Goal: Information Seeking & Learning: Learn about a topic

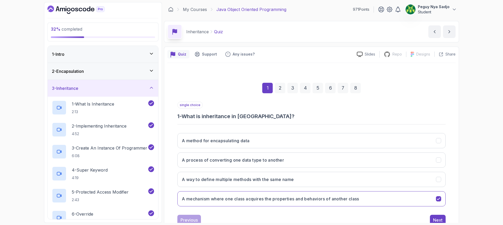
scroll to position [17, 0]
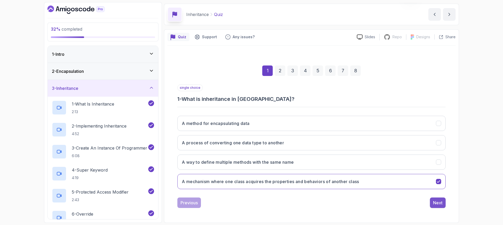
click at [442, 205] on button "Next" at bounding box center [438, 203] width 16 height 10
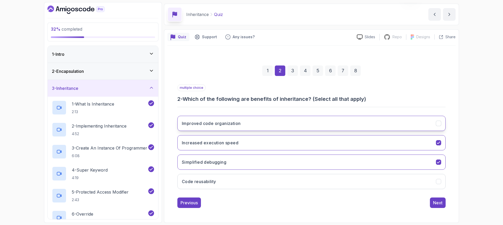
click at [252, 123] on button "Improved code organization" at bounding box center [311, 123] width 268 height 15
click at [227, 182] on button "Code reusability" at bounding box center [311, 181] width 268 height 15
click at [233, 165] on button "Simplified debugging" at bounding box center [311, 162] width 268 height 15
click at [440, 201] on div "Next" at bounding box center [437, 203] width 9 height 6
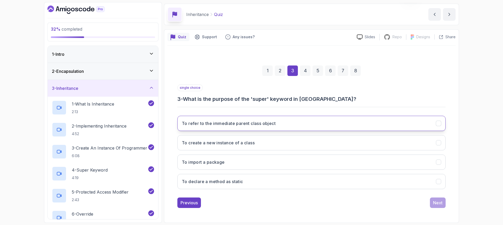
click at [216, 119] on button "To refer to the immediate parent class object" at bounding box center [311, 123] width 268 height 15
click at [436, 204] on div "Next" at bounding box center [437, 203] width 9 height 6
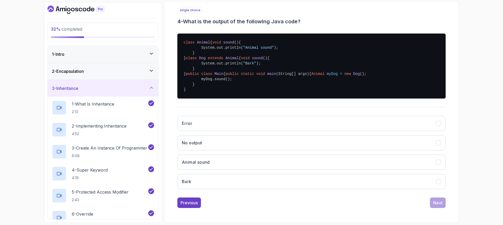
scroll to position [122, 0]
click at [191, 189] on button "Bark" at bounding box center [311, 181] width 268 height 15
click at [437, 205] on div "Next" at bounding box center [437, 203] width 9 height 6
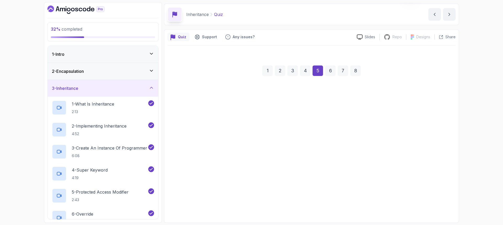
scroll to position [17, 0]
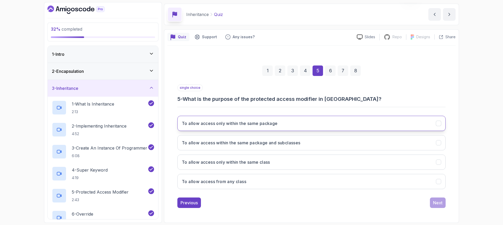
click at [195, 125] on h3 "To allow access only within the same package" at bounding box center [230, 123] width 96 height 6
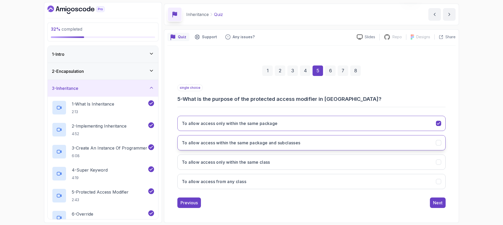
click at [194, 141] on h3 "To allow access within the same package and subclasses" at bounding box center [241, 143] width 119 height 6
click at [436, 205] on div "Next" at bounding box center [437, 203] width 9 height 6
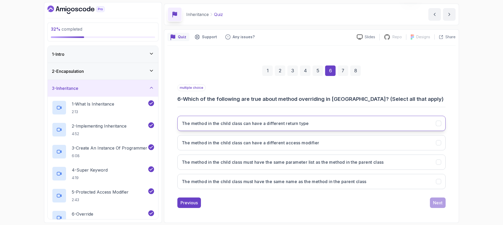
click at [261, 129] on button "The method in the child class can have a different return type" at bounding box center [311, 123] width 268 height 15
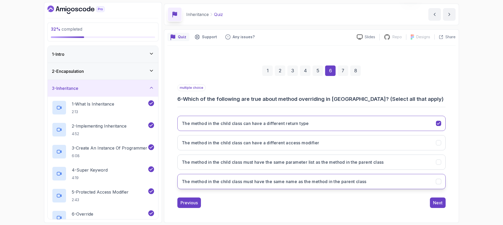
click at [234, 183] on h3 "The method in the child class must have the same name as the method in the pare…" at bounding box center [274, 181] width 185 height 6
click at [241, 65] on div "1 2 3 4 5 6 7 8" at bounding box center [311, 70] width 268 height 27
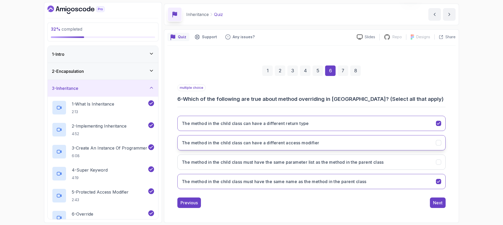
click at [237, 144] on h3 "The method in the child class can have a different access modifier" at bounding box center [250, 143] width 137 height 6
drag, startPoint x: 438, startPoint y: 205, endPoint x: 425, endPoint y: 200, distance: 13.9
click at [438, 205] on div "Next" at bounding box center [437, 203] width 9 height 6
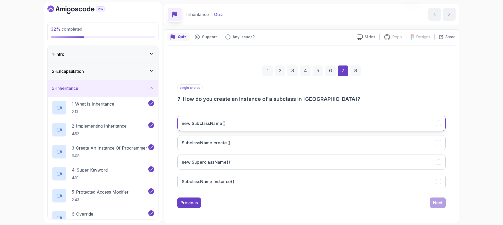
click at [231, 124] on button "new SubclassName()" at bounding box center [311, 123] width 268 height 15
drag, startPoint x: 437, startPoint y: 203, endPoint x: 396, endPoint y: 194, distance: 42.0
click at [434, 200] on div "Next" at bounding box center [437, 203] width 9 height 6
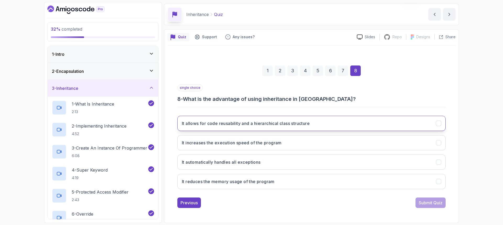
click at [283, 122] on h3 "It allows for code reusability and a hierarchical class structure" at bounding box center [246, 123] width 128 height 6
drag, startPoint x: 425, startPoint y: 202, endPoint x: 417, endPoint y: 202, distance: 7.6
click at [425, 202] on div "Submit Quiz" at bounding box center [431, 203] width 24 height 6
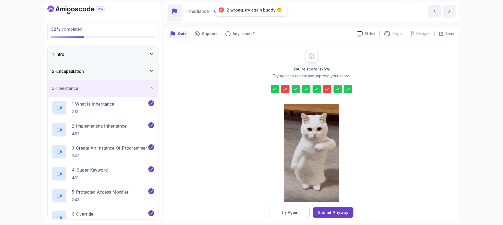
scroll to position [26, 0]
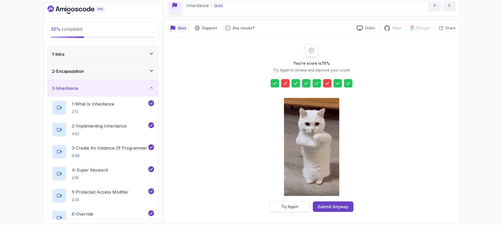
click at [289, 207] on div "Try Again" at bounding box center [289, 206] width 17 height 5
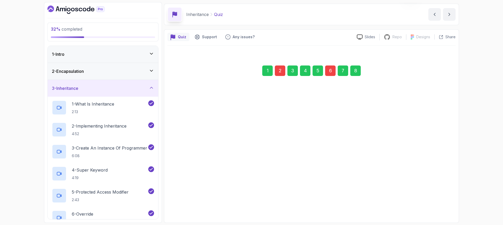
scroll to position [17, 0]
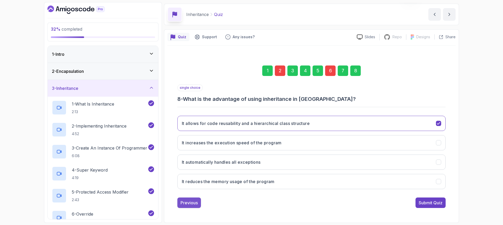
click at [188, 205] on div "Previous" at bounding box center [189, 203] width 17 height 6
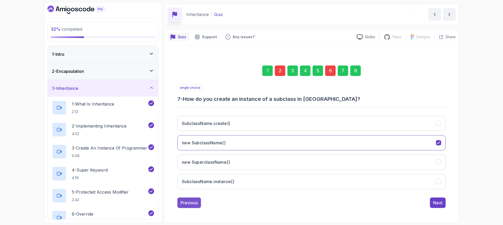
click at [188, 205] on div "Previous" at bounding box center [189, 203] width 17 height 6
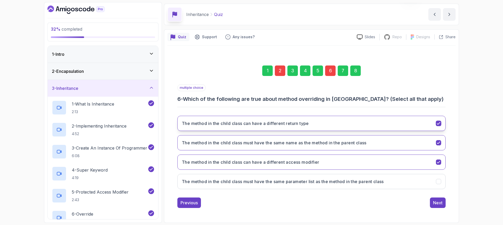
click at [437, 124] on icon "The method in the child class can have a different return type" at bounding box center [438, 123] width 5 height 5
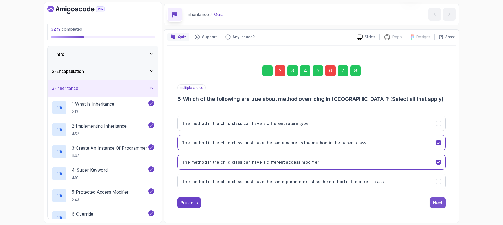
click at [435, 203] on div "Next" at bounding box center [437, 203] width 9 height 6
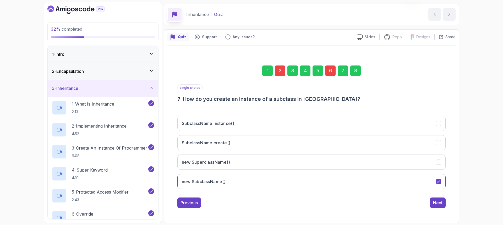
click at [435, 203] on div "Next" at bounding box center [437, 203] width 9 height 6
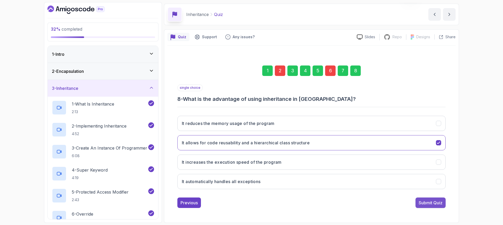
click at [435, 203] on div "Submit Quiz" at bounding box center [431, 203] width 24 height 6
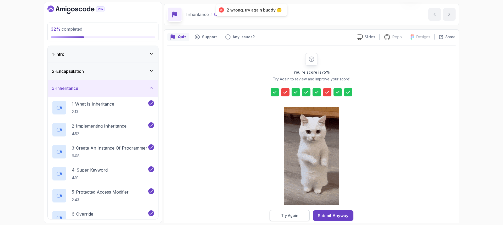
click at [294, 215] on div "Try Again" at bounding box center [289, 215] width 17 height 5
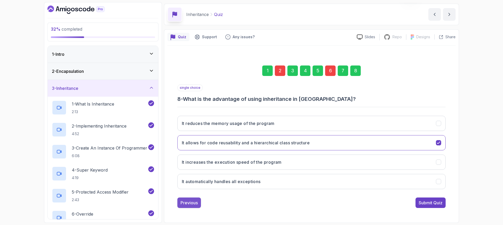
click at [196, 203] on div "Previous" at bounding box center [189, 203] width 17 height 6
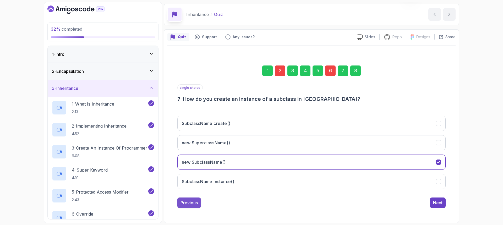
click at [196, 203] on div "Previous" at bounding box center [189, 203] width 17 height 6
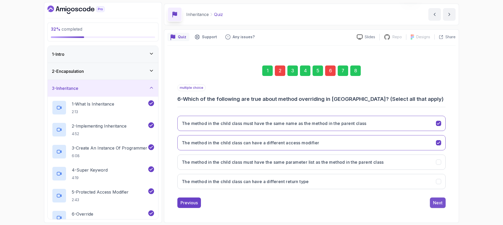
click at [433, 204] on div "Next" at bounding box center [437, 203] width 9 height 6
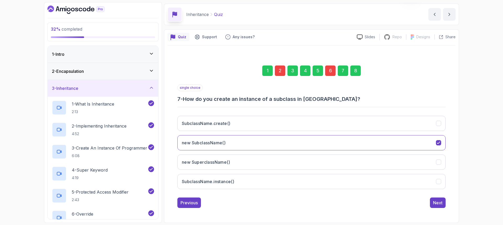
click at [433, 203] on div "Next" at bounding box center [437, 203] width 9 height 6
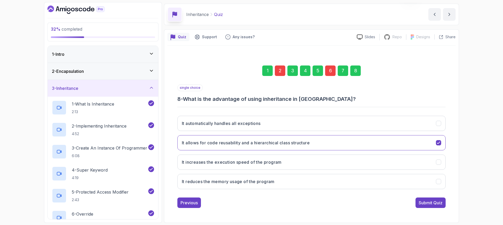
click at [433, 203] on div "Submit Quiz" at bounding box center [431, 203] width 24 height 6
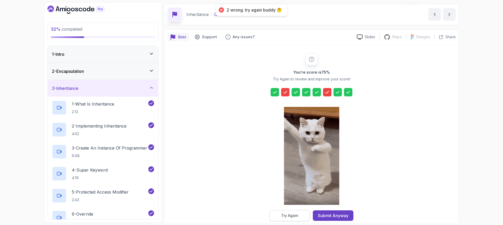
click at [279, 215] on button "Try Again" at bounding box center [290, 215] width 40 height 11
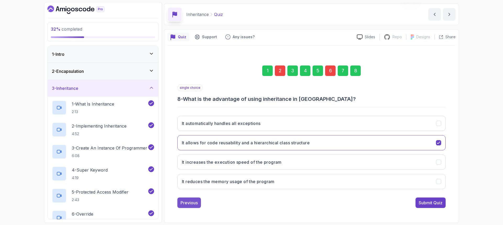
click at [189, 201] on div "Previous" at bounding box center [189, 203] width 17 height 6
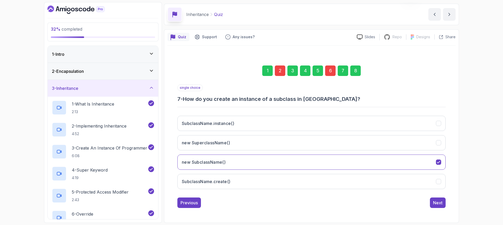
click at [189, 202] on div "Previous" at bounding box center [189, 203] width 17 height 6
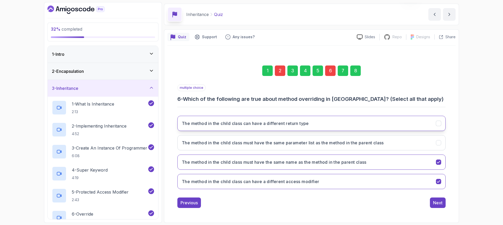
click at [439, 125] on icon "The method in the child class can have a different return type" at bounding box center [438, 123] width 5 height 5
click at [438, 160] on icon "The method in the child class must have the same name as the method in the pare…" at bounding box center [438, 162] width 5 height 5
click at [439, 200] on div "Next" at bounding box center [437, 203] width 9 height 6
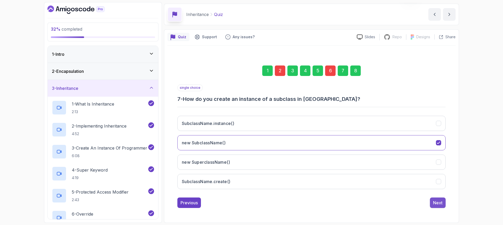
click at [437, 202] on div "Next" at bounding box center [437, 203] width 9 height 6
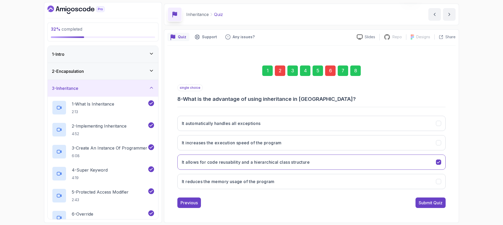
click at [437, 202] on div "Submit Quiz" at bounding box center [431, 203] width 24 height 6
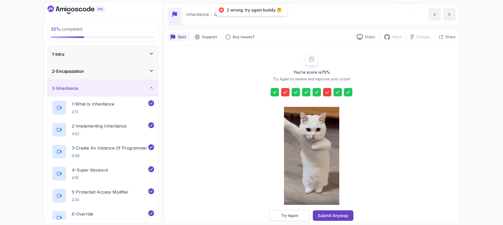
click at [285, 218] on div "Try Again" at bounding box center [289, 215] width 17 height 5
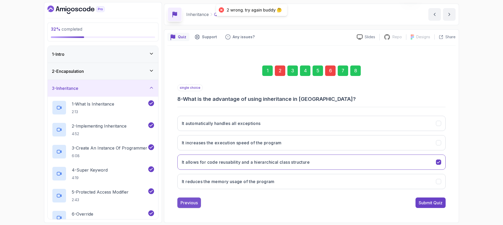
click at [188, 201] on div "Previous" at bounding box center [189, 203] width 17 height 6
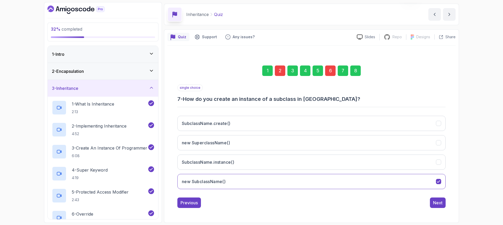
click at [187, 201] on div "Previous" at bounding box center [189, 203] width 17 height 6
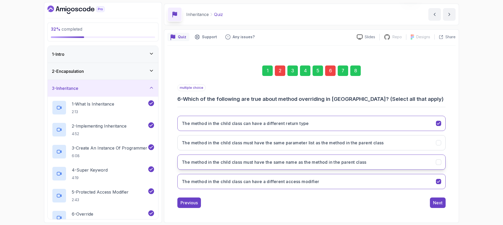
click at [438, 162] on icon "The method in the child class must have the same name as the method in the pare…" at bounding box center [438, 162] width 5 height 5
click at [439, 124] on icon "The method in the child class can have a different return type" at bounding box center [438, 123] width 5 height 5
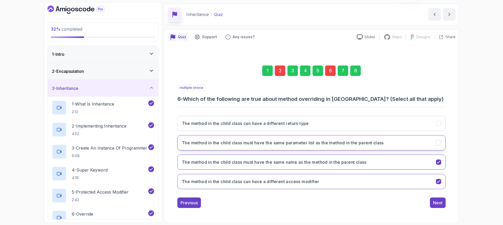
click at [436, 143] on icon "The method in the child class must have the same parameter list as the method i…" at bounding box center [438, 142] width 5 height 5
click at [438, 201] on div "Next" at bounding box center [437, 203] width 9 height 6
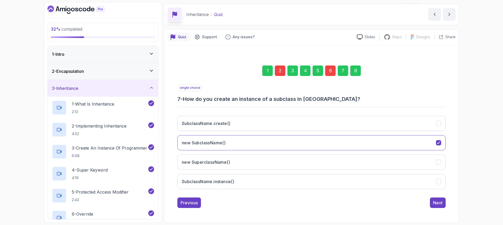
click at [438, 201] on div "Next" at bounding box center [437, 203] width 9 height 6
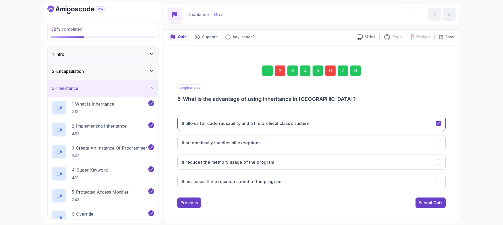
click at [438, 201] on div "Submit Quiz" at bounding box center [431, 203] width 24 height 6
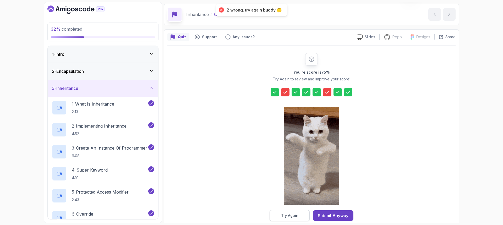
click at [288, 217] on div "Try Again" at bounding box center [289, 215] width 17 height 5
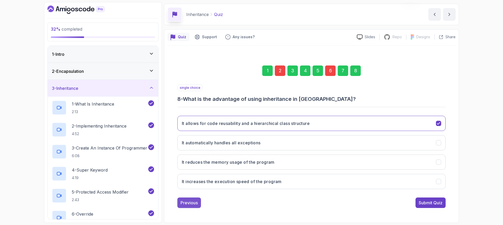
click at [185, 205] on div "Previous" at bounding box center [189, 203] width 17 height 6
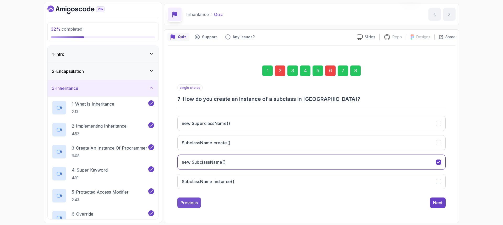
click at [183, 205] on div "Previous" at bounding box center [189, 203] width 17 height 6
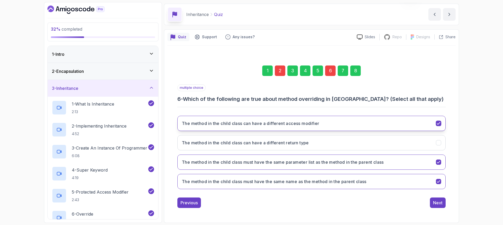
click at [437, 123] on icon "The method in the child class can have a different access modifier" at bounding box center [438, 123] width 5 height 5
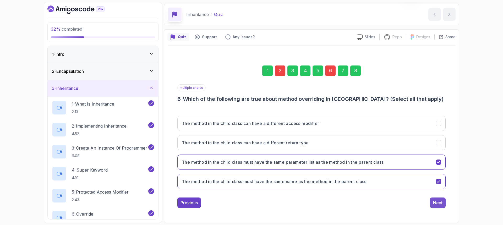
click at [442, 202] on div "Next" at bounding box center [437, 203] width 9 height 6
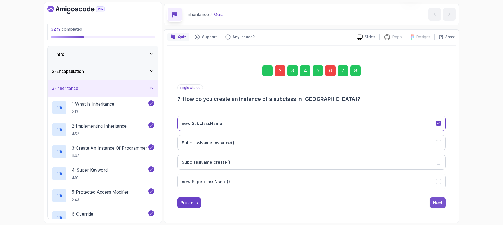
click at [441, 203] on div "Next" at bounding box center [437, 203] width 9 height 6
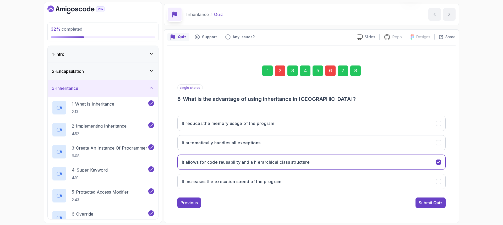
click at [441, 203] on div "Submit Quiz" at bounding box center [431, 203] width 24 height 6
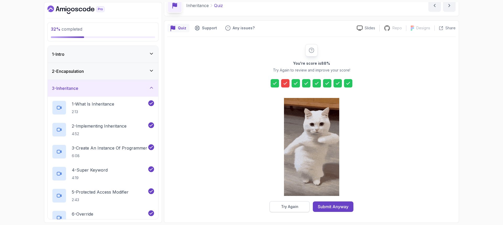
click at [290, 207] on div "Try Again" at bounding box center [289, 206] width 17 height 5
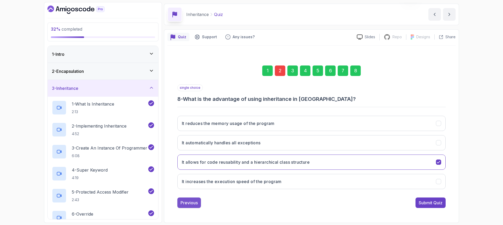
click at [183, 204] on div "Previous" at bounding box center [189, 203] width 17 height 6
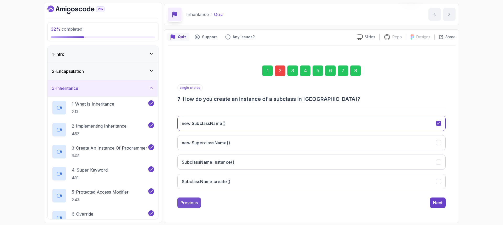
click at [184, 204] on div "Previous" at bounding box center [189, 203] width 17 height 6
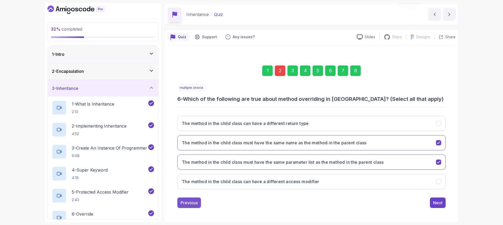
click at [184, 203] on div "Previous" at bounding box center [189, 203] width 17 height 6
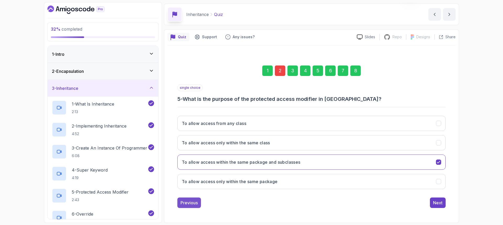
click at [184, 202] on div "Previous" at bounding box center [189, 203] width 17 height 6
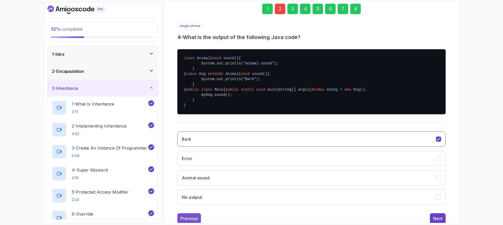
scroll to position [126, 0]
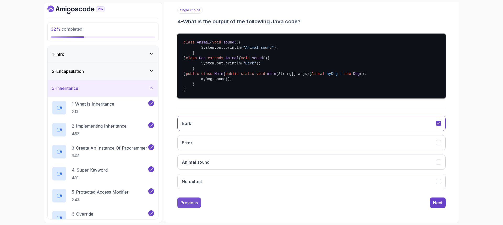
click at [185, 204] on div "Previous" at bounding box center [189, 203] width 17 height 6
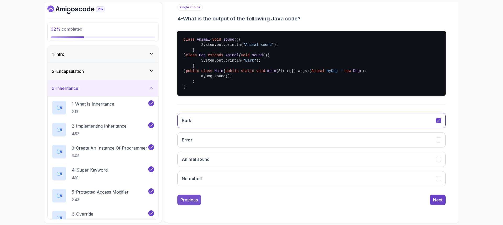
scroll to position [17, 0]
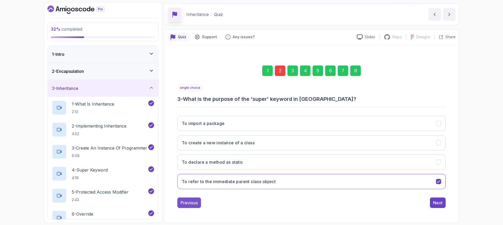
click at [184, 203] on div "Previous" at bounding box center [189, 203] width 17 height 6
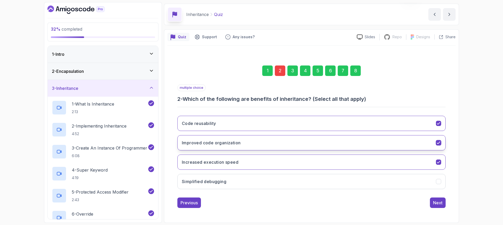
click at [270, 141] on button "Improved code organization" at bounding box center [311, 142] width 268 height 15
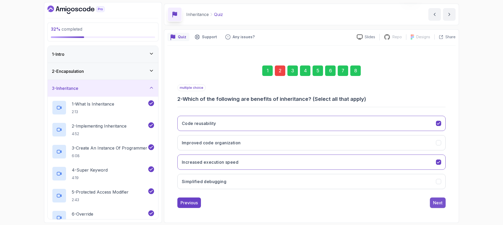
click at [438, 204] on div "Next" at bounding box center [437, 203] width 9 height 6
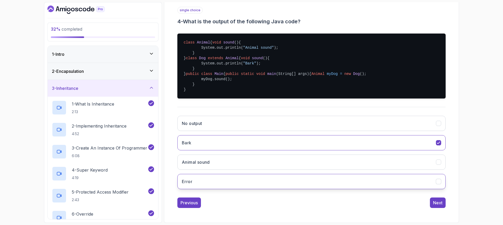
scroll to position [126, 0]
click at [436, 204] on div "Next" at bounding box center [437, 203] width 9 height 6
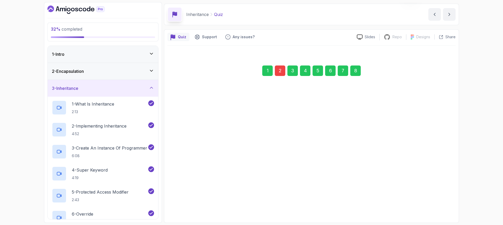
scroll to position [17, 0]
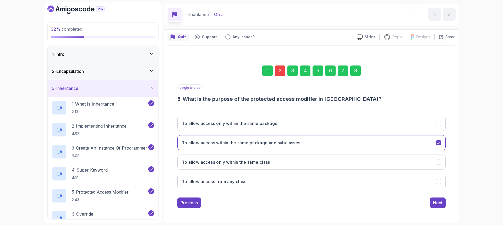
click at [436, 204] on div "Next" at bounding box center [437, 203] width 9 height 6
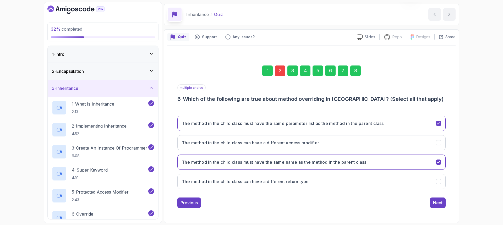
click at [436, 204] on div "Next" at bounding box center [437, 203] width 9 height 6
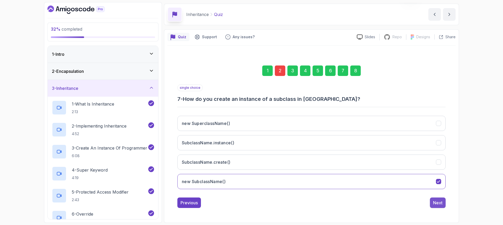
click at [436, 204] on div "Next" at bounding box center [437, 203] width 9 height 6
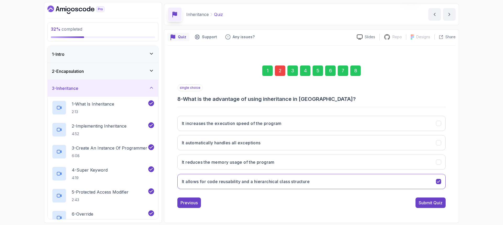
click at [436, 204] on div "Submit Quiz" at bounding box center [431, 203] width 24 height 6
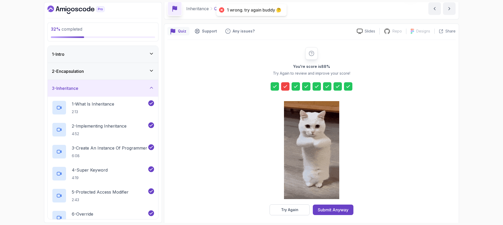
scroll to position [26, 0]
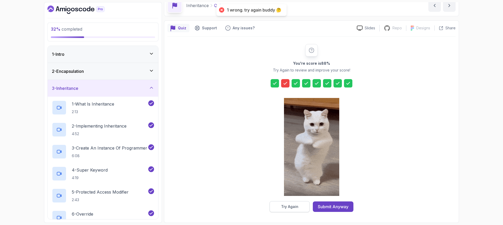
click at [282, 206] on div "Try Again" at bounding box center [289, 206] width 17 height 5
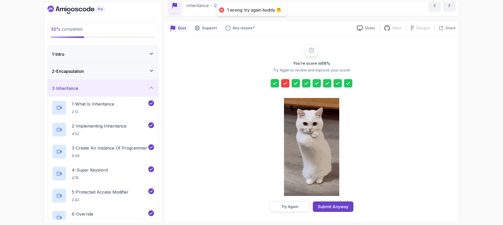
scroll to position [17, 0]
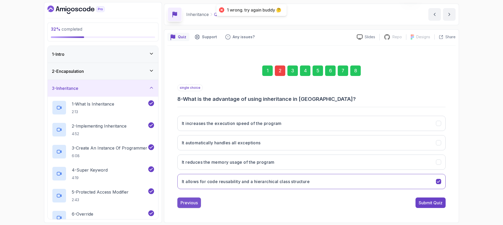
click at [185, 207] on button "Previous" at bounding box center [189, 203] width 24 height 10
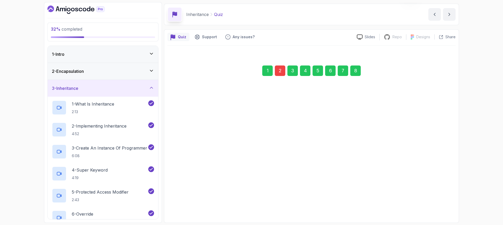
click at [185, 207] on div "1 2 3 4 5 6 7 8 single choice 8 - What is the advantage of using inheritance in…" at bounding box center [311, 132] width 268 height 151
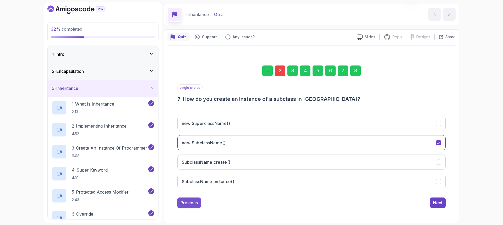
click at [185, 207] on button "Previous" at bounding box center [189, 203] width 24 height 10
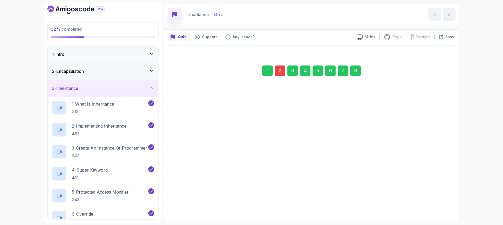
click at [185, 207] on button "Previous" at bounding box center [189, 203] width 24 height 10
click at [185, 176] on pre "class Animal { void sound () { System.out.println( "Animal sound" ); } } class …" at bounding box center [311, 143] width 268 height 65
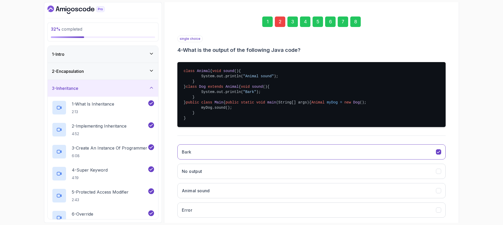
scroll to position [122, 0]
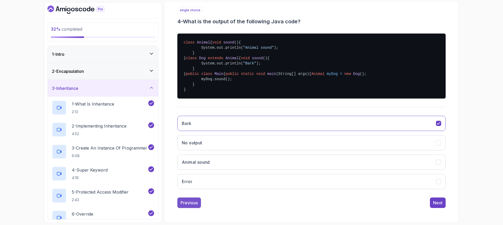
click at [184, 206] on div "Previous" at bounding box center [189, 203] width 17 height 6
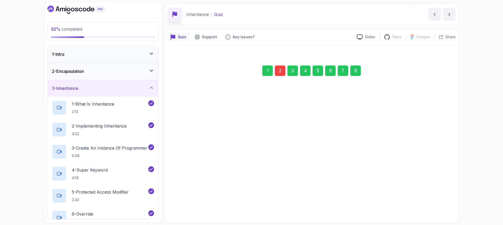
scroll to position [17, 0]
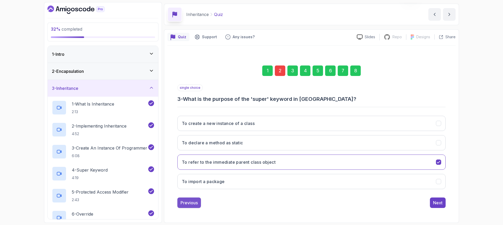
click at [187, 201] on div "Previous" at bounding box center [189, 203] width 17 height 6
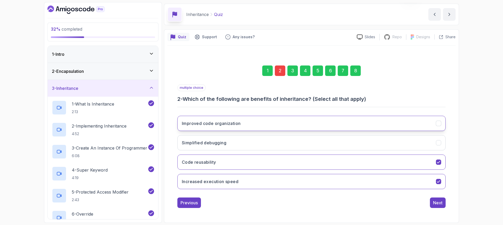
click at [288, 119] on button "Improved code organization" at bounding box center [311, 123] width 268 height 15
click at [277, 178] on button "Increased execution speed" at bounding box center [311, 181] width 268 height 15
click at [434, 204] on div "Next" at bounding box center [437, 203] width 9 height 6
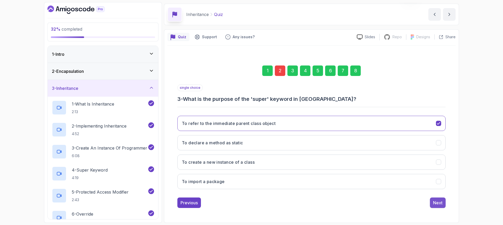
click at [437, 204] on div "Next" at bounding box center [437, 203] width 9 height 6
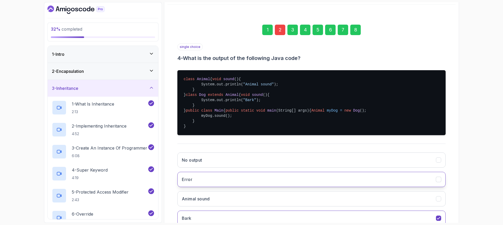
scroll to position [126, 0]
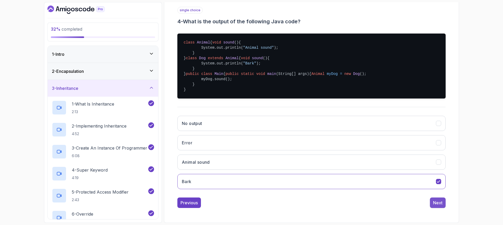
click at [435, 204] on div "Next" at bounding box center [437, 203] width 9 height 6
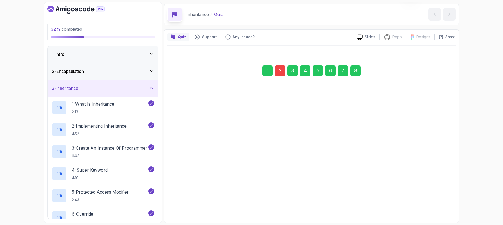
scroll to position [17, 0]
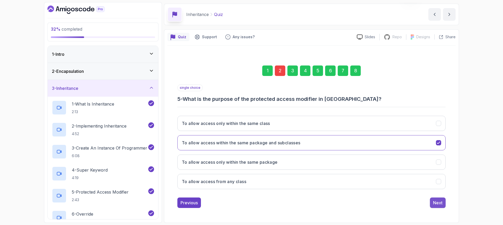
click at [434, 204] on div "Next" at bounding box center [437, 203] width 9 height 6
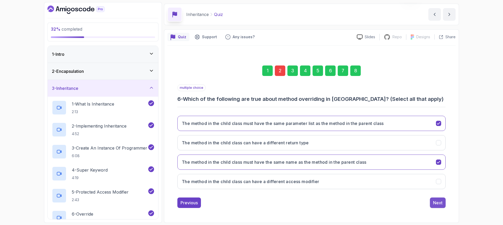
click at [433, 204] on button "Next" at bounding box center [438, 203] width 16 height 10
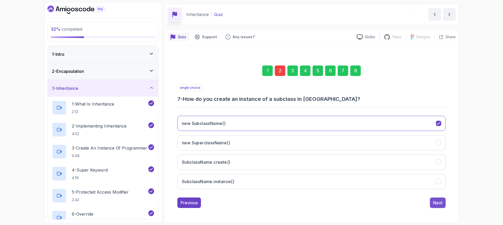
click at [435, 202] on div "Next" at bounding box center [437, 203] width 9 height 6
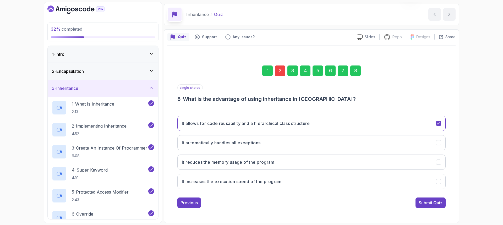
click at [435, 202] on div "Submit Quiz" at bounding box center [431, 203] width 24 height 6
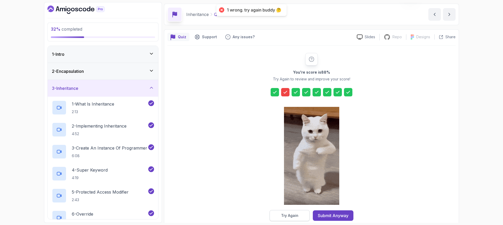
click at [286, 213] on div "Try Again" at bounding box center [289, 215] width 17 height 5
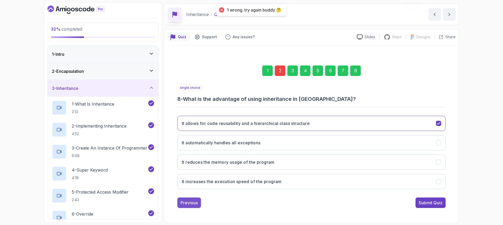
click at [182, 205] on div "Previous" at bounding box center [189, 203] width 17 height 6
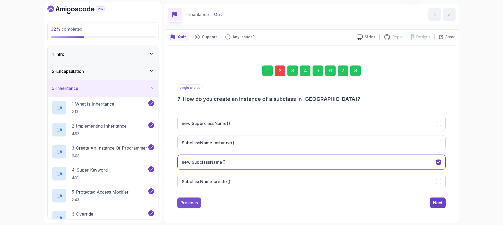
click at [183, 205] on div "Previous" at bounding box center [189, 203] width 17 height 6
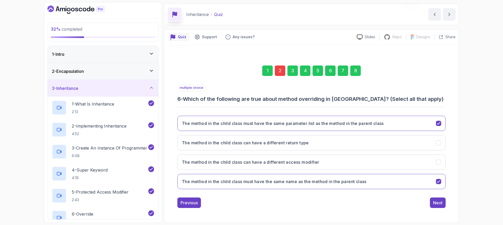
click at [183, 205] on div "Previous" at bounding box center [189, 203] width 17 height 6
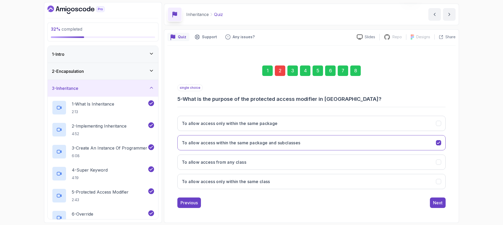
click at [182, 205] on div "Previous" at bounding box center [189, 203] width 17 height 6
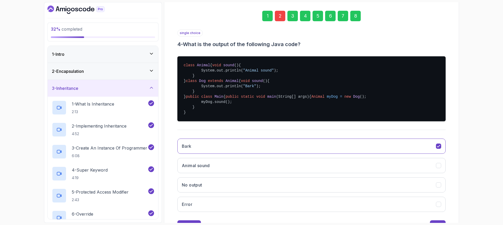
scroll to position [126, 0]
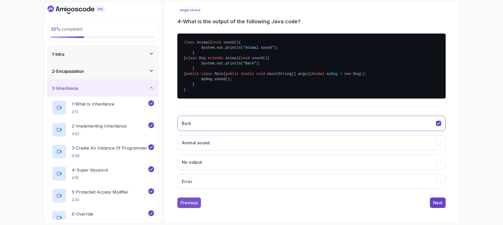
click at [182, 203] on div "Previous" at bounding box center [189, 203] width 17 height 6
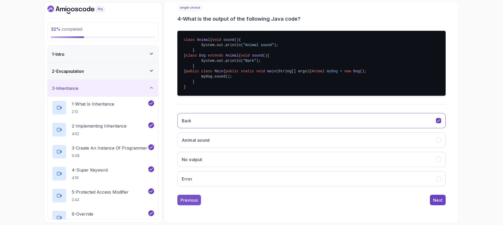
scroll to position [17, 0]
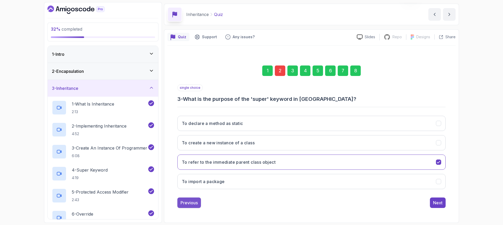
click at [190, 202] on div "Previous" at bounding box center [189, 203] width 17 height 6
click at [187, 205] on div "Previous" at bounding box center [189, 203] width 17 height 6
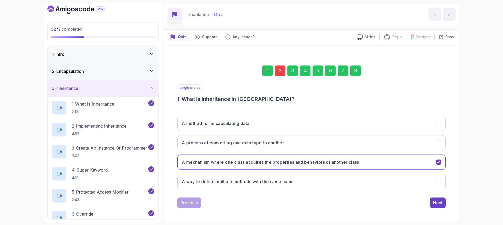
drag, startPoint x: 435, startPoint y: 202, endPoint x: 431, endPoint y: 206, distance: 5.7
click at [435, 202] on div "Next" at bounding box center [437, 203] width 9 height 6
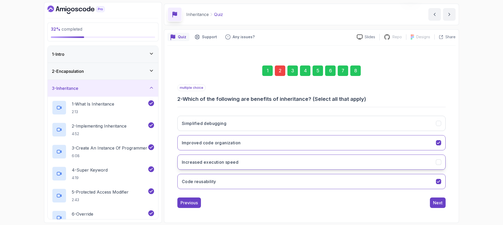
click at [230, 166] on button "Increased execution speed" at bounding box center [311, 162] width 268 height 15
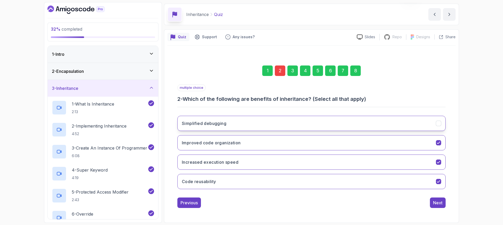
click at [241, 125] on button "Simplified debugging" at bounding box center [311, 123] width 268 height 15
click at [433, 202] on button "Next" at bounding box center [438, 203] width 16 height 10
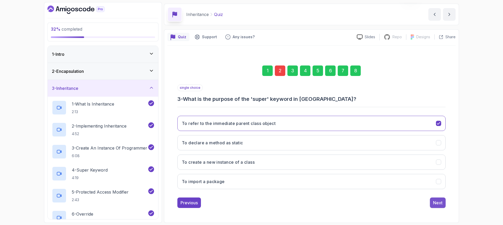
click at [436, 203] on div "Next" at bounding box center [437, 203] width 9 height 6
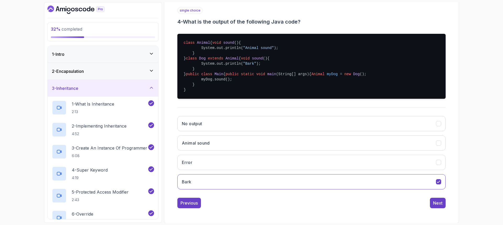
scroll to position [126, 0]
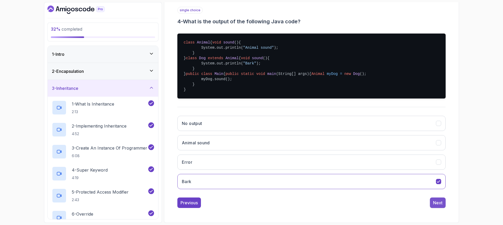
click at [438, 205] on div "Next" at bounding box center [437, 203] width 9 height 6
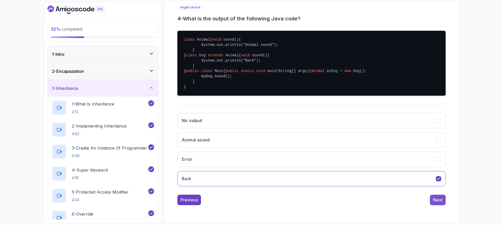
scroll to position [17, 0]
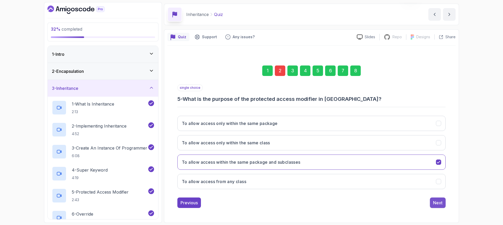
click at [438, 205] on div "Next" at bounding box center [437, 203] width 9 height 6
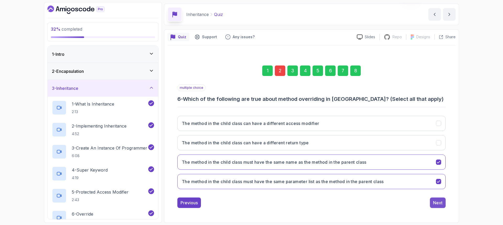
click at [437, 204] on div "Next" at bounding box center [437, 203] width 9 height 6
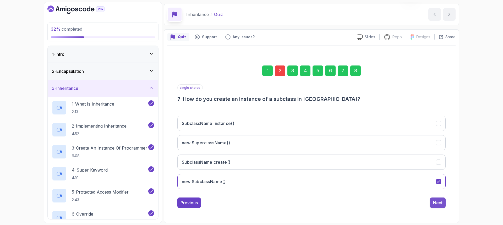
click at [436, 204] on div "Next" at bounding box center [437, 203] width 9 height 6
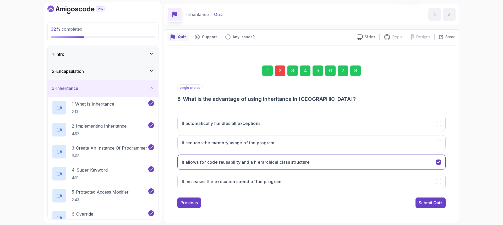
click at [436, 204] on div "Submit Quiz" at bounding box center [431, 203] width 24 height 6
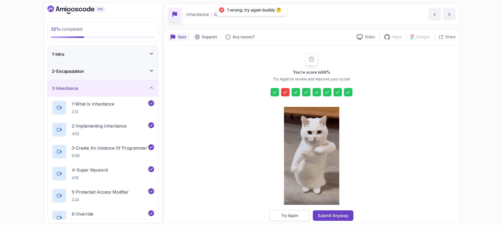
click at [289, 214] on div "Try Again" at bounding box center [289, 215] width 17 height 5
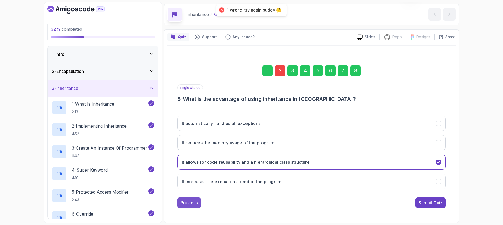
click at [183, 203] on div "Previous" at bounding box center [189, 203] width 17 height 6
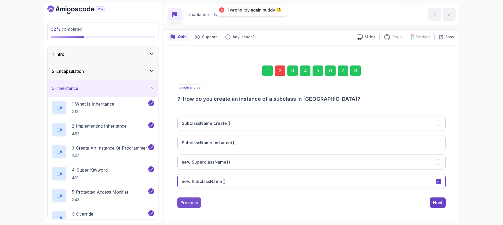
click at [183, 203] on div "Previous" at bounding box center [189, 203] width 17 height 6
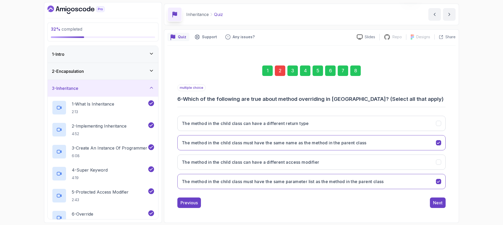
click at [183, 203] on div "Previous" at bounding box center [189, 203] width 17 height 6
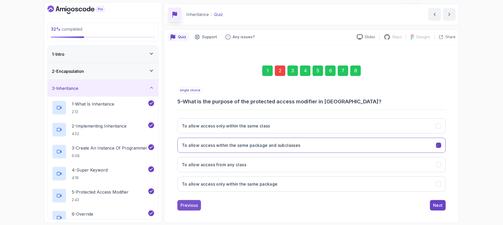
click at [183, 203] on div "Previous" at bounding box center [189, 205] width 17 height 6
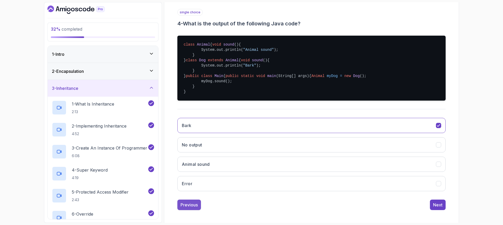
scroll to position [126, 0]
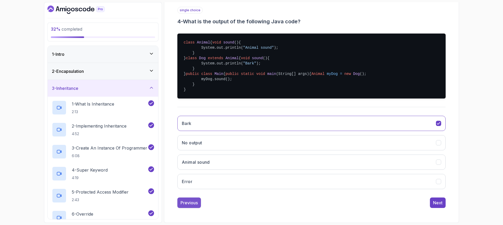
click at [183, 203] on div "Previous" at bounding box center [189, 203] width 17 height 6
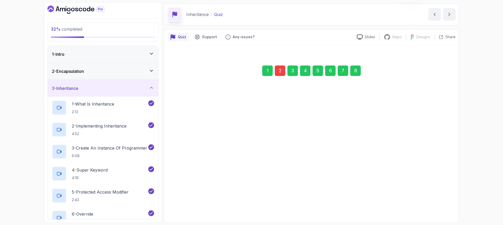
scroll to position [17, 0]
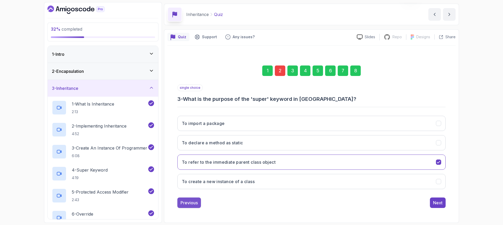
click at [183, 203] on div "Previous" at bounding box center [189, 203] width 17 height 6
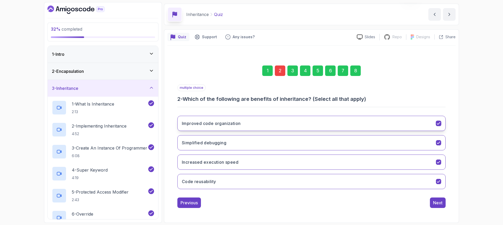
click at [201, 122] on h3 "Improved code organization" at bounding box center [211, 123] width 59 height 6
click at [208, 142] on h3 "Simplified debugging" at bounding box center [204, 143] width 45 height 6
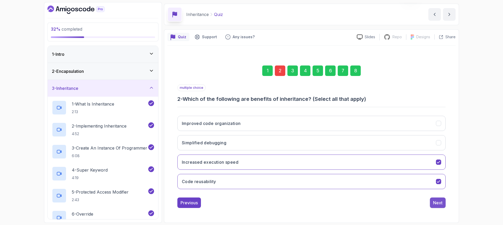
click at [438, 203] on div "Next" at bounding box center [437, 203] width 9 height 6
click at [437, 203] on div "Next" at bounding box center [437, 203] width 9 height 6
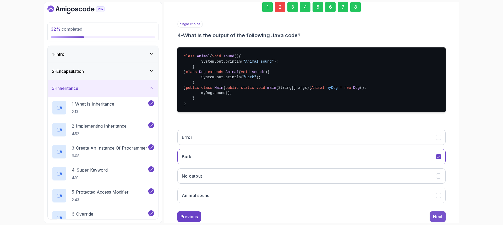
scroll to position [126, 0]
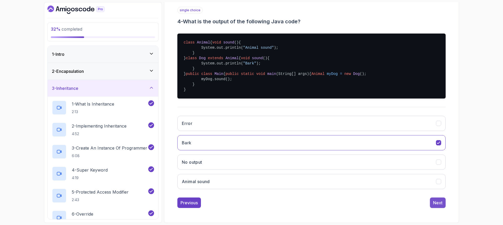
click at [438, 204] on div "Next" at bounding box center [437, 203] width 9 height 6
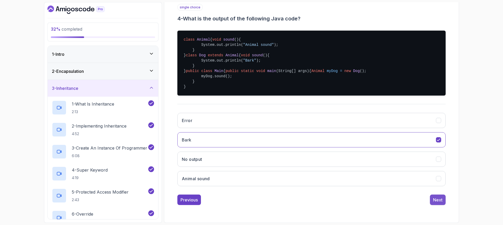
scroll to position [17, 0]
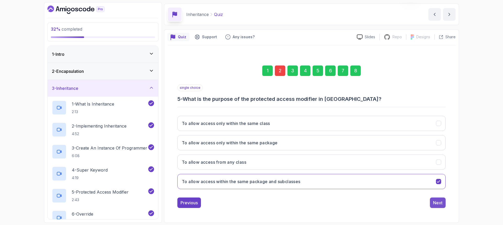
drag, startPoint x: 437, startPoint y: 204, endPoint x: 435, endPoint y: 206, distance: 2.8
click at [436, 204] on div "Next" at bounding box center [437, 203] width 9 height 6
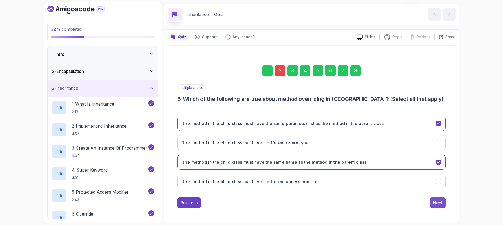
click at [439, 201] on div "Next" at bounding box center [437, 203] width 9 height 6
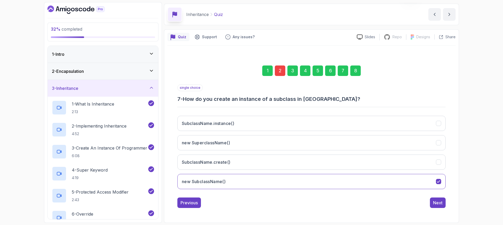
click at [439, 201] on div "Next" at bounding box center [437, 203] width 9 height 6
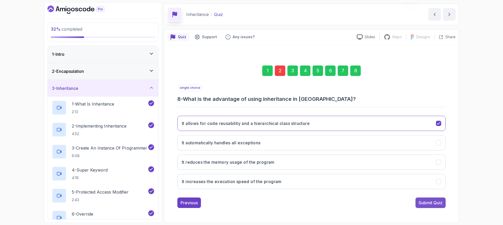
click at [438, 202] on div "Submit Quiz" at bounding box center [431, 203] width 24 height 6
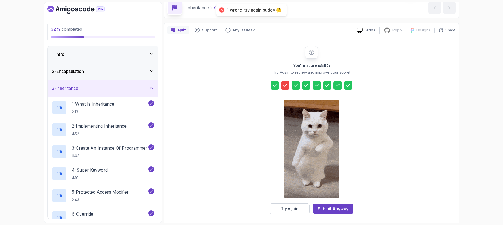
scroll to position [26, 0]
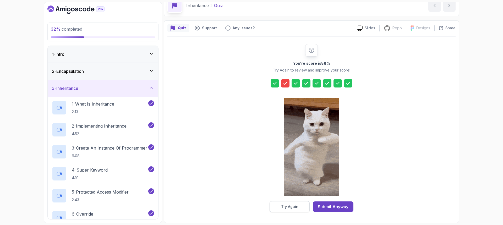
click at [296, 209] on div "Try Again" at bounding box center [289, 206] width 17 height 5
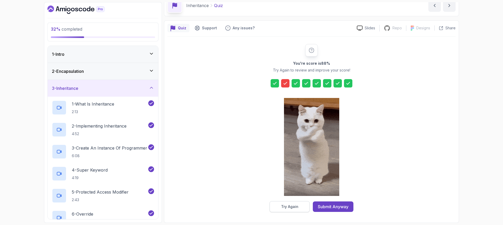
scroll to position [17, 0]
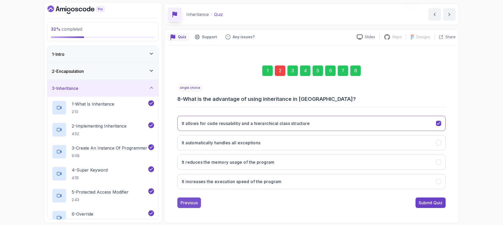
click at [184, 202] on div "Previous" at bounding box center [189, 203] width 17 height 6
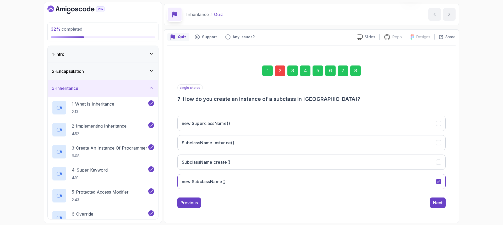
click at [184, 202] on div "Previous" at bounding box center [189, 203] width 17 height 6
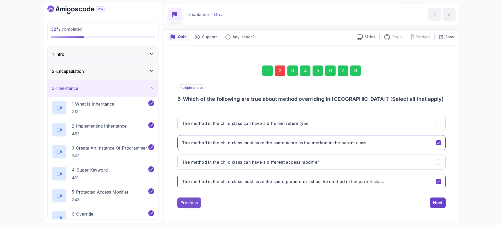
click at [184, 202] on div "Previous" at bounding box center [189, 203] width 17 height 6
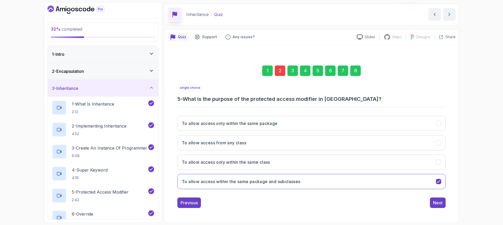
click at [184, 202] on div "Previous" at bounding box center [189, 203] width 17 height 6
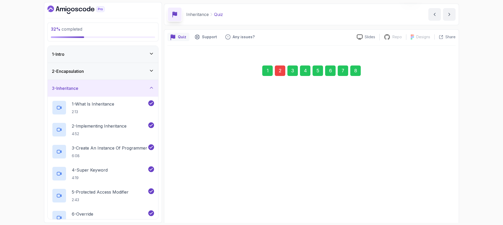
click at [184, 176] on pre "class Animal { void sound () { System.out.println( "Animal sound" ); } } class …" at bounding box center [311, 143] width 268 height 65
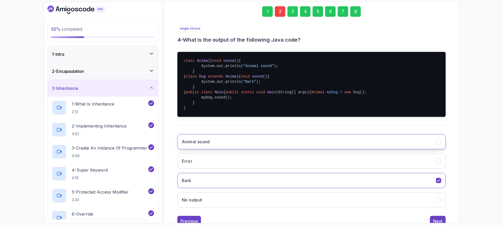
scroll to position [126, 0]
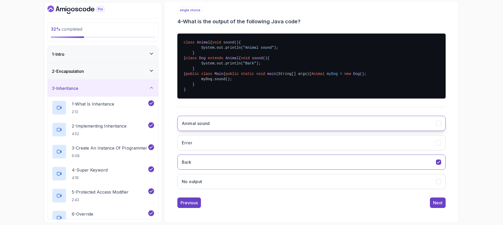
click at [183, 202] on div "Previous" at bounding box center [189, 203] width 17 height 6
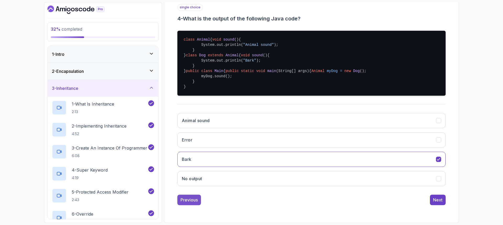
scroll to position [17, 0]
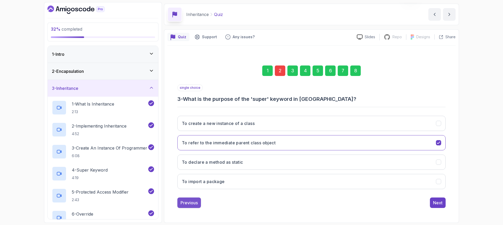
click at [182, 202] on div "Previous" at bounding box center [189, 203] width 17 height 6
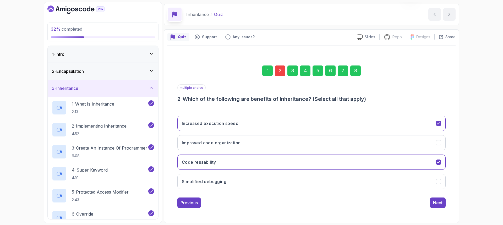
click at [182, 202] on div "Previous" at bounding box center [189, 203] width 17 height 6
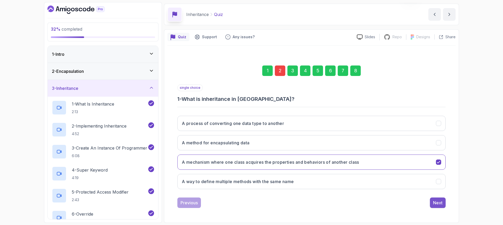
click at [438, 204] on div "Next" at bounding box center [437, 203] width 9 height 6
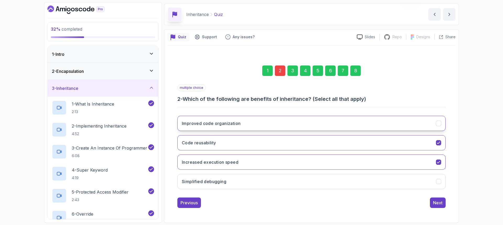
click at [219, 121] on h3 "Improved code organization" at bounding box center [211, 123] width 59 height 6
click at [224, 161] on h3 "Increased execution speed" at bounding box center [210, 162] width 57 height 6
click at [208, 177] on button "Simplified debugging" at bounding box center [311, 181] width 268 height 15
click at [436, 203] on div "Next" at bounding box center [437, 203] width 9 height 6
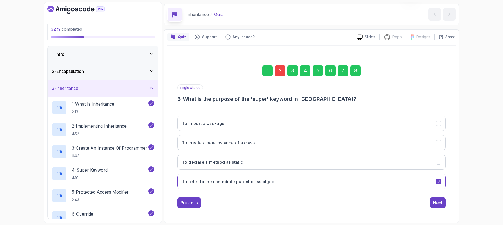
click at [436, 203] on div "Next" at bounding box center [437, 203] width 9 height 6
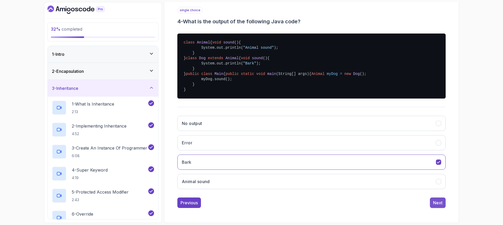
scroll to position [126, 0]
click at [433, 203] on div "Next" at bounding box center [437, 203] width 9 height 6
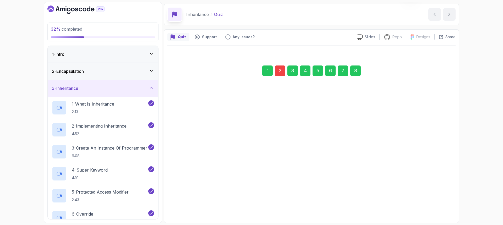
scroll to position [17, 0]
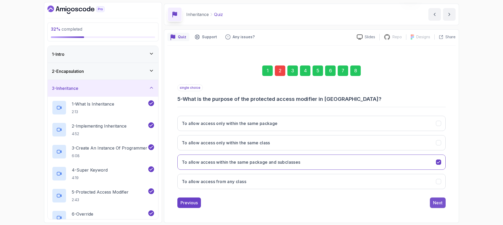
click at [433, 203] on button "Next" at bounding box center [438, 203] width 16 height 10
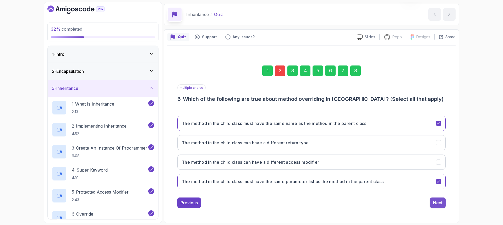
click at [432, 203] on button "Next" at bounding box center [438, 203] width 16 height 10
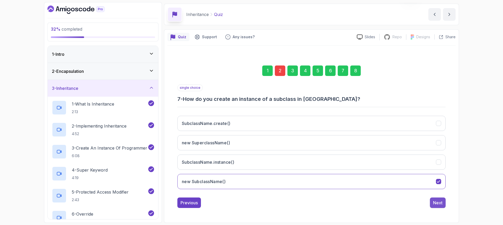
click at [432, 203] on button "Next" at bounding box center [438, 203] width 16 height 10
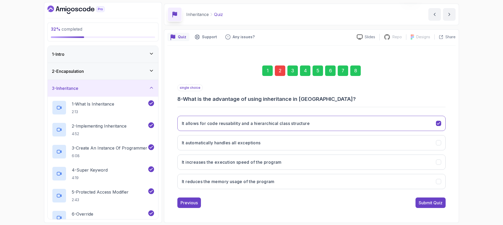
click at [431, 203] on div "Submit Quiz" at bounding box center [431, 203] width 24 height 6
